Goal: Navigation & Orientation: Find specific page/section

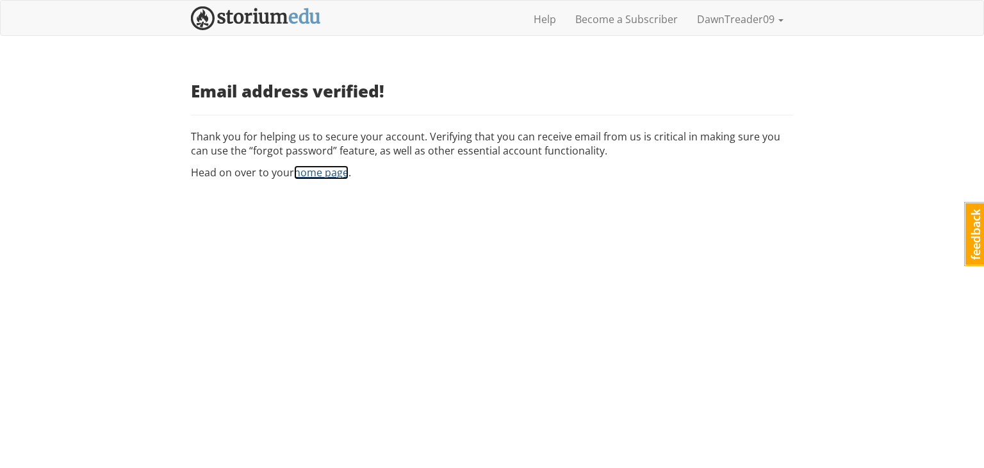
click at [324, 176] on link "home page" at bounding box center [321, 172] width 54 height 14
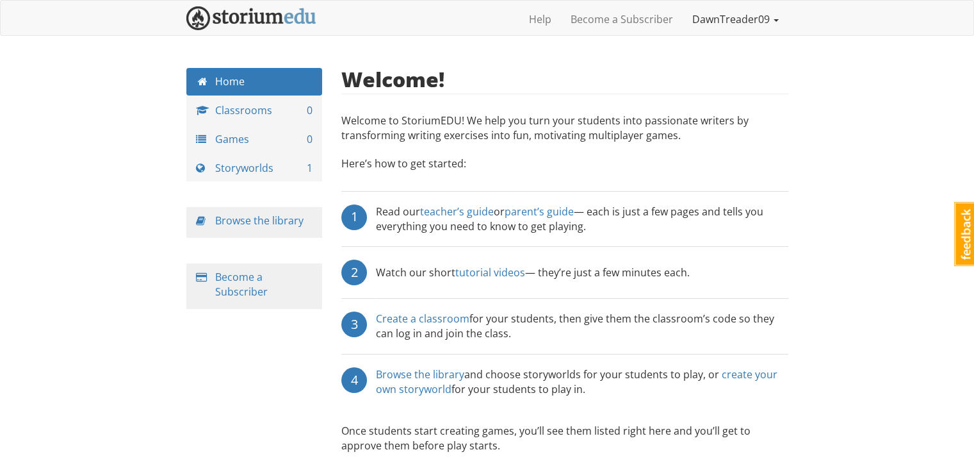
click at [731, 28] on link "DawnTreader09" at bounding box center [736, 19] width 106 height 32
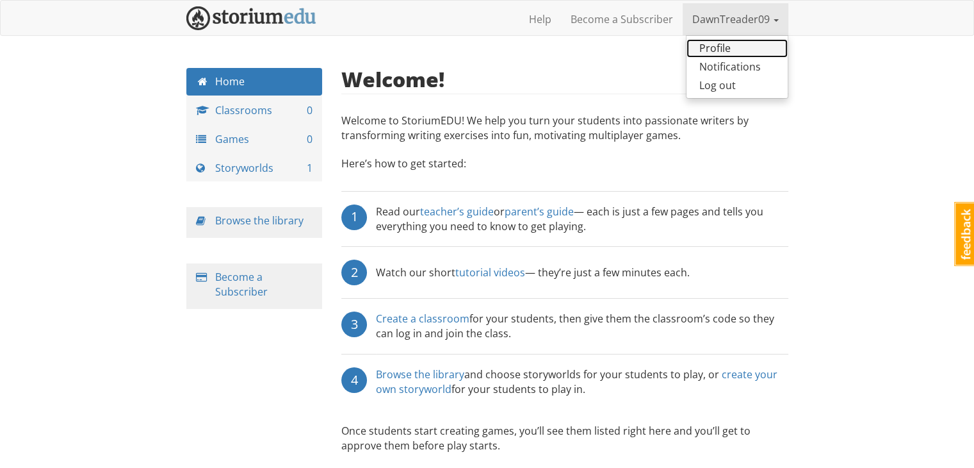
click at [729, 48] on link "Profile" at bounding box center [737, 48] width 101 height 19
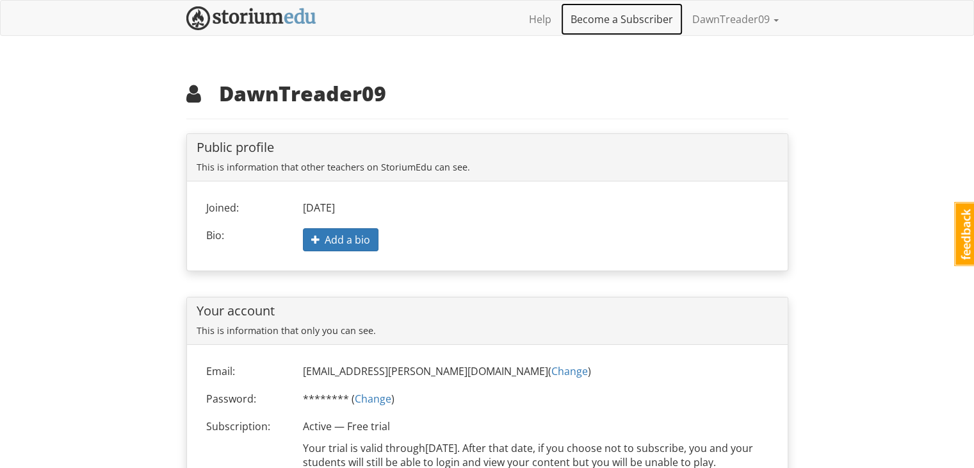
click at [632, 18] on link "Become a Subscriber" at bounding box center [622, 19] width 122 height 32
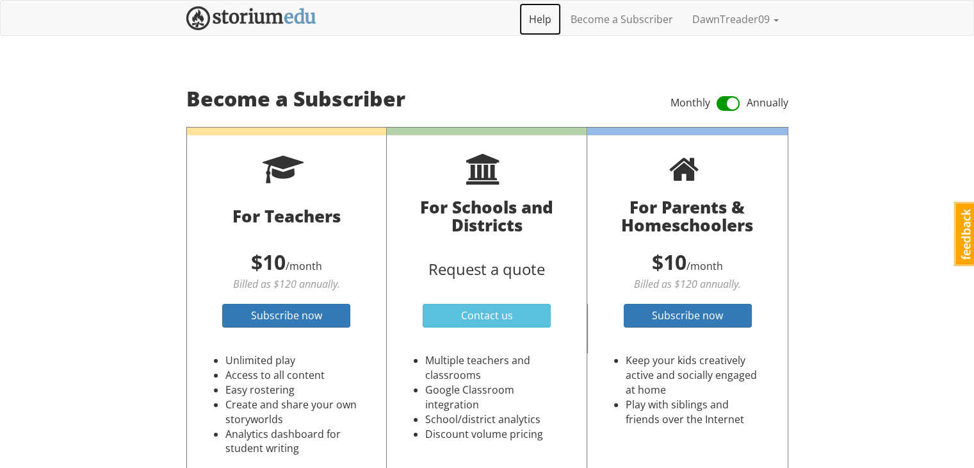
click at [543, 19] on link "Help" at bounding box center [541, 19] width 42 height 32
